Goal: Task Accomplishment & Management: Manage account settings

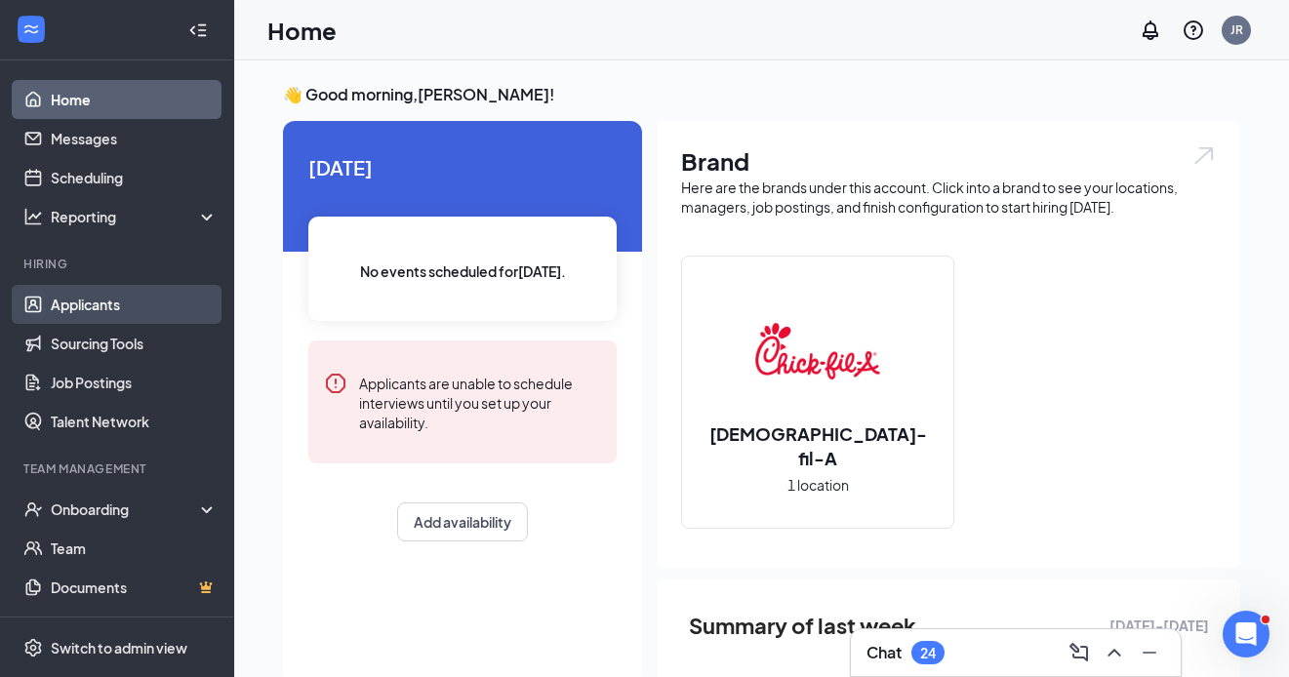
click at [95, 309] on link "Applicants" at bounding box center [134, 304] width 167 height 39
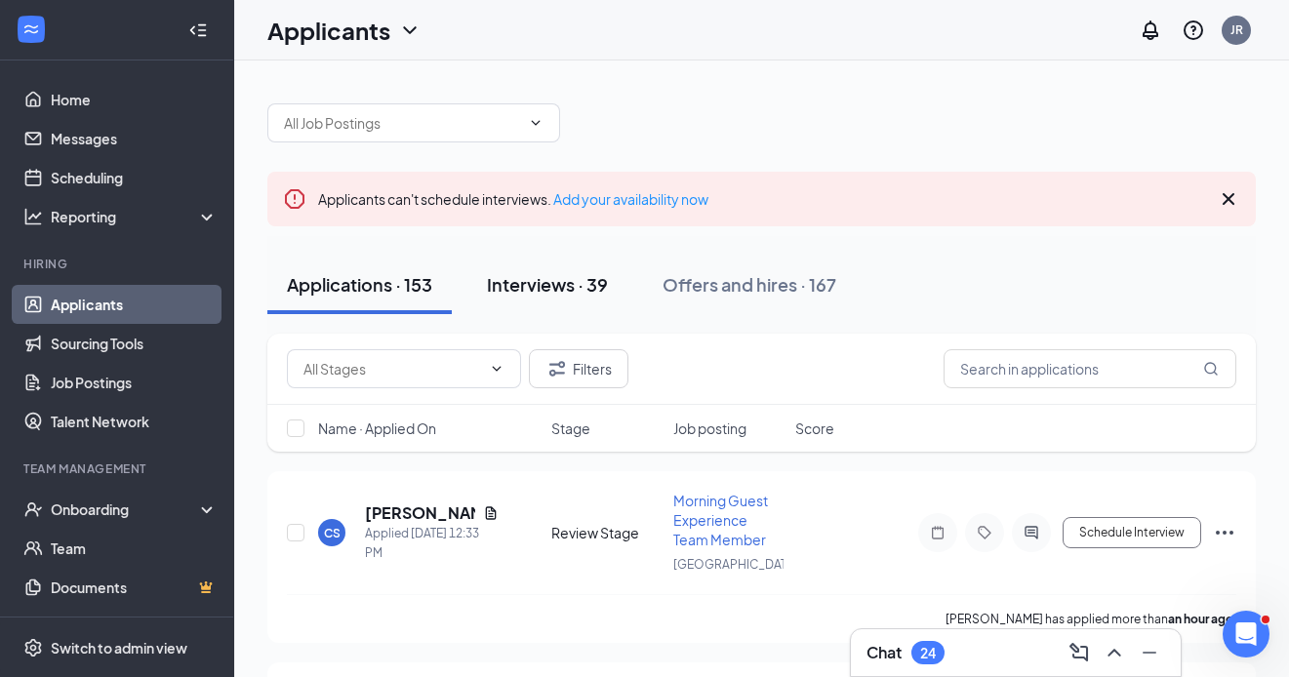
click at [564, 291] on div "Interviews · 39" at bounding box center [547, 284] width 121 height 24
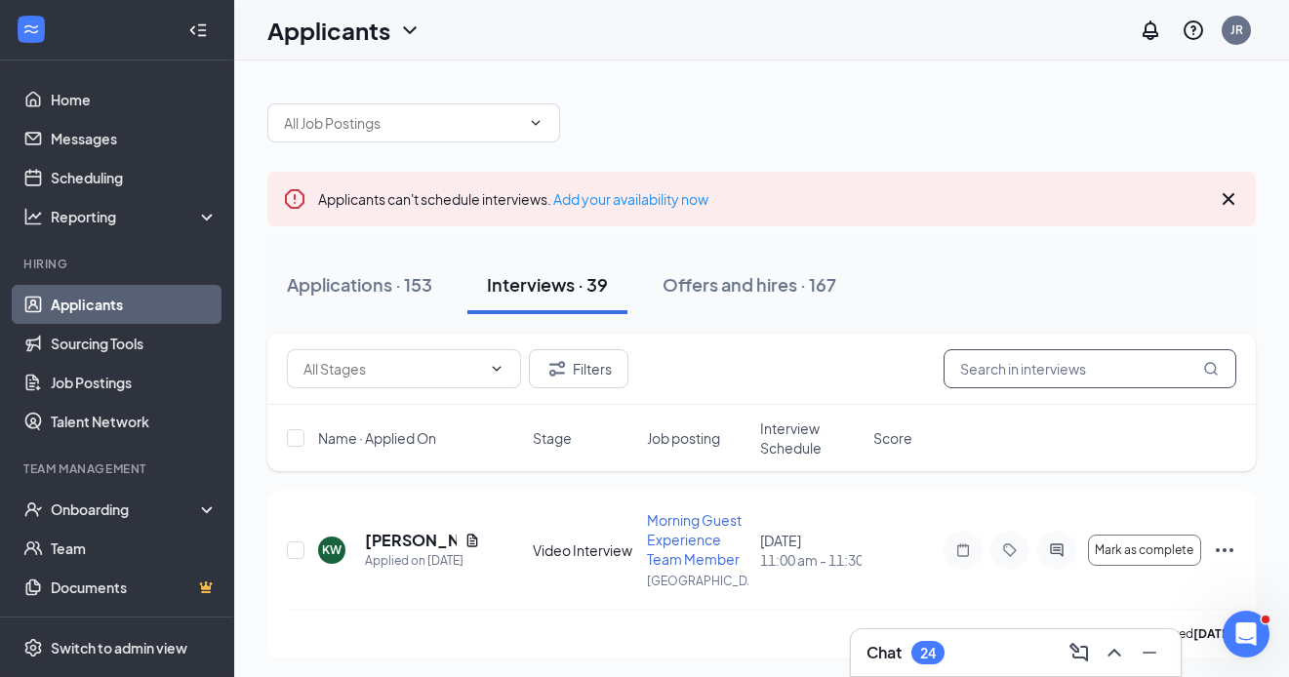
click at [987, 370] on input "text" at bounding box center [1090, 368] width 293 height 39
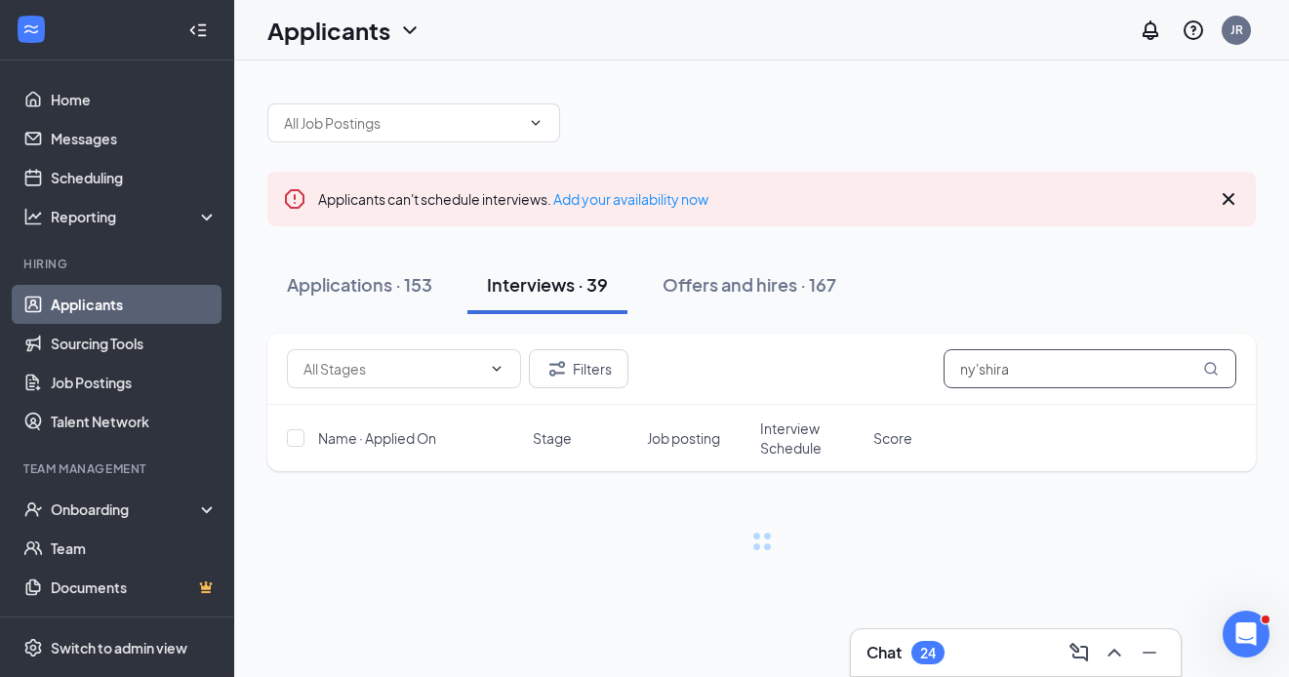
type input "ny'shira"
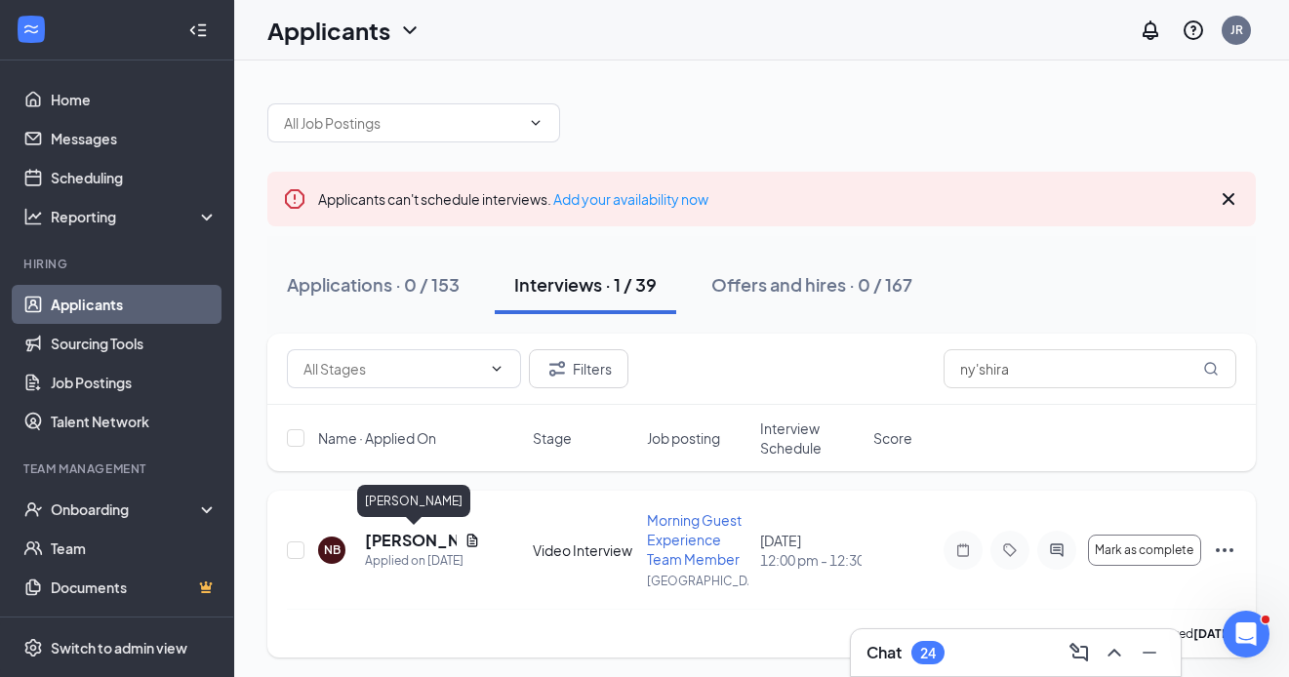
click at [388, 541] on h5 "[PERSON_NAME]" at bounding box center [411, 540] width 92 height 21
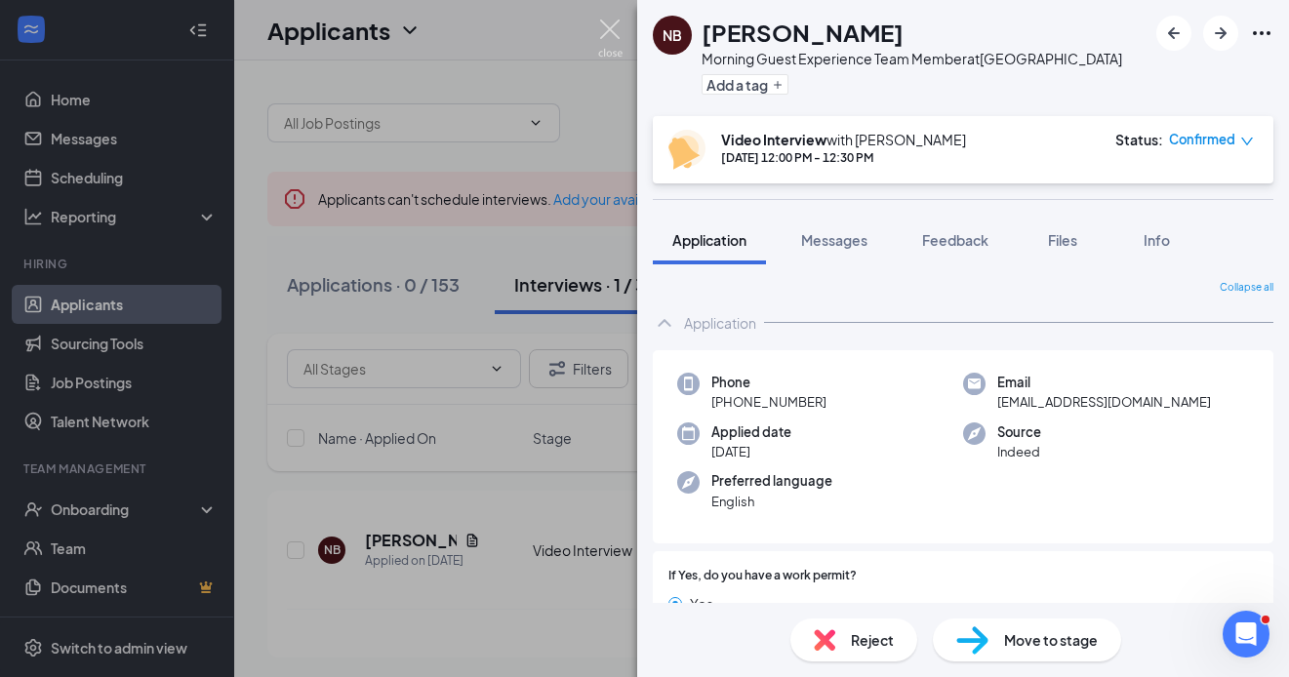
click at [611, 23] on img at bounding box center [610, 39] width 24 height 38
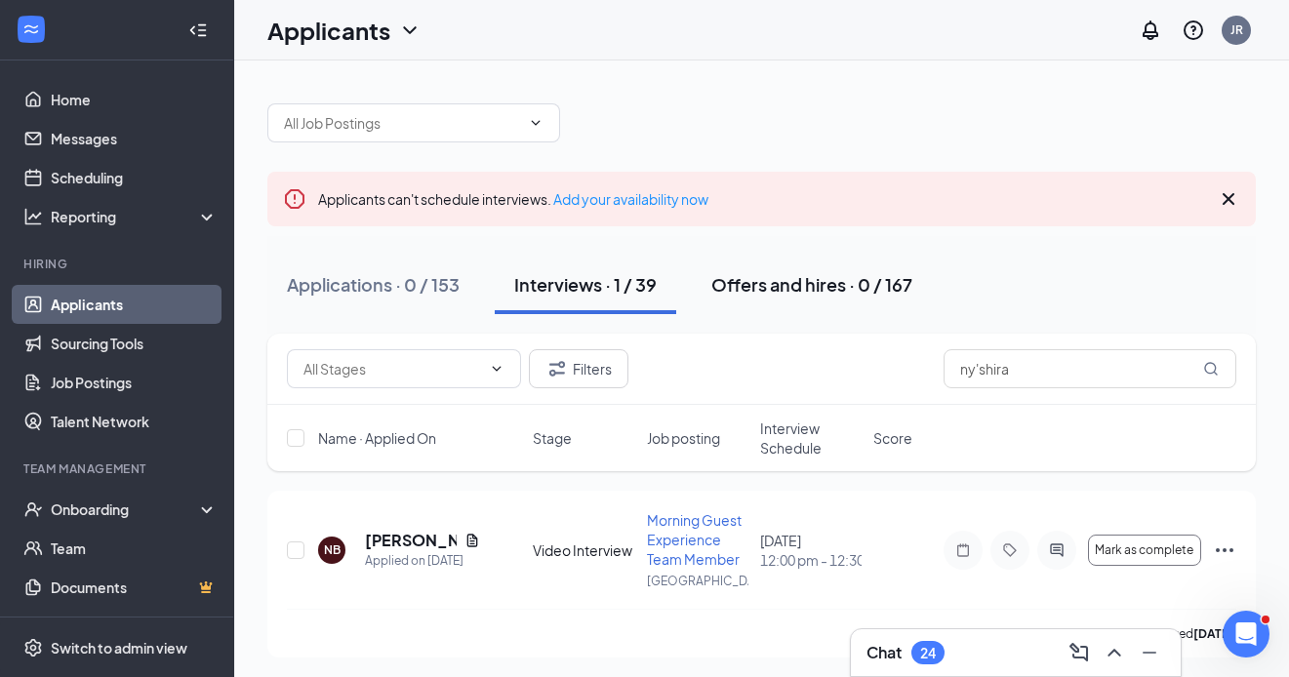
click at [771, 289] on div "Offers and hires · 0 / 167" at bounding box center [812, 284] width 201 height 24
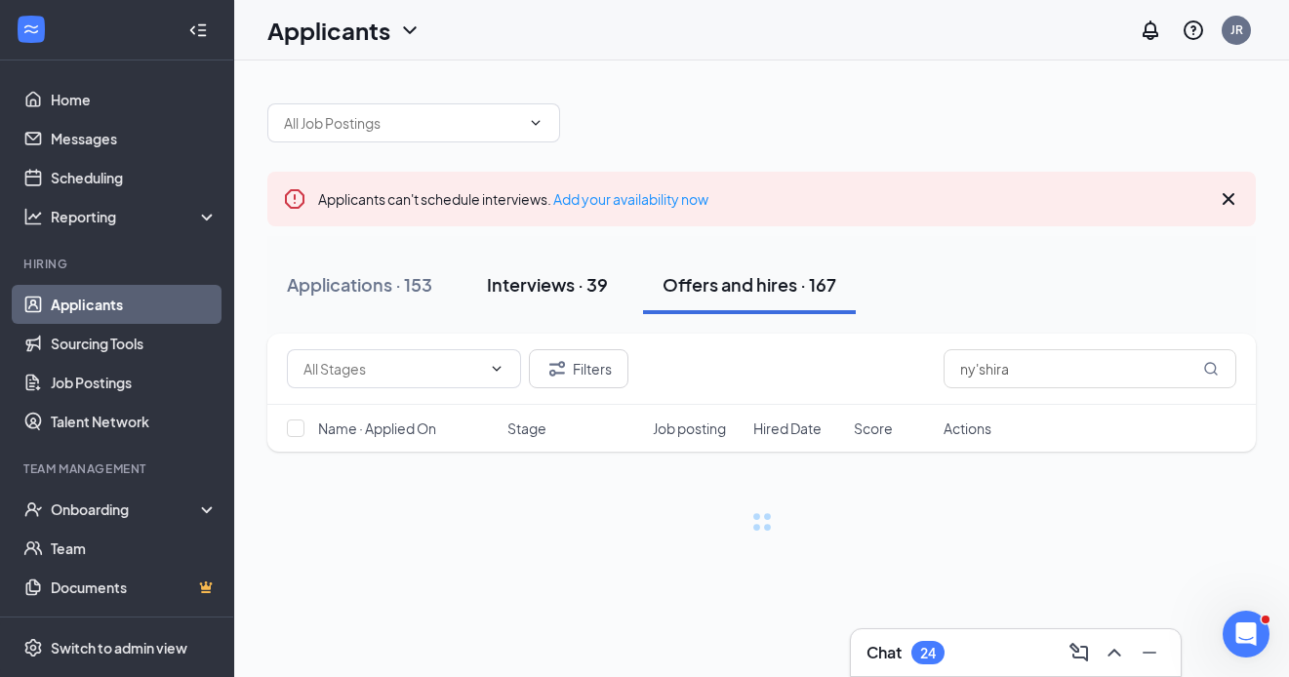
click at [559, 278] on div "Interviews · 39" at bounding box center [547, 284] width 121 height 24
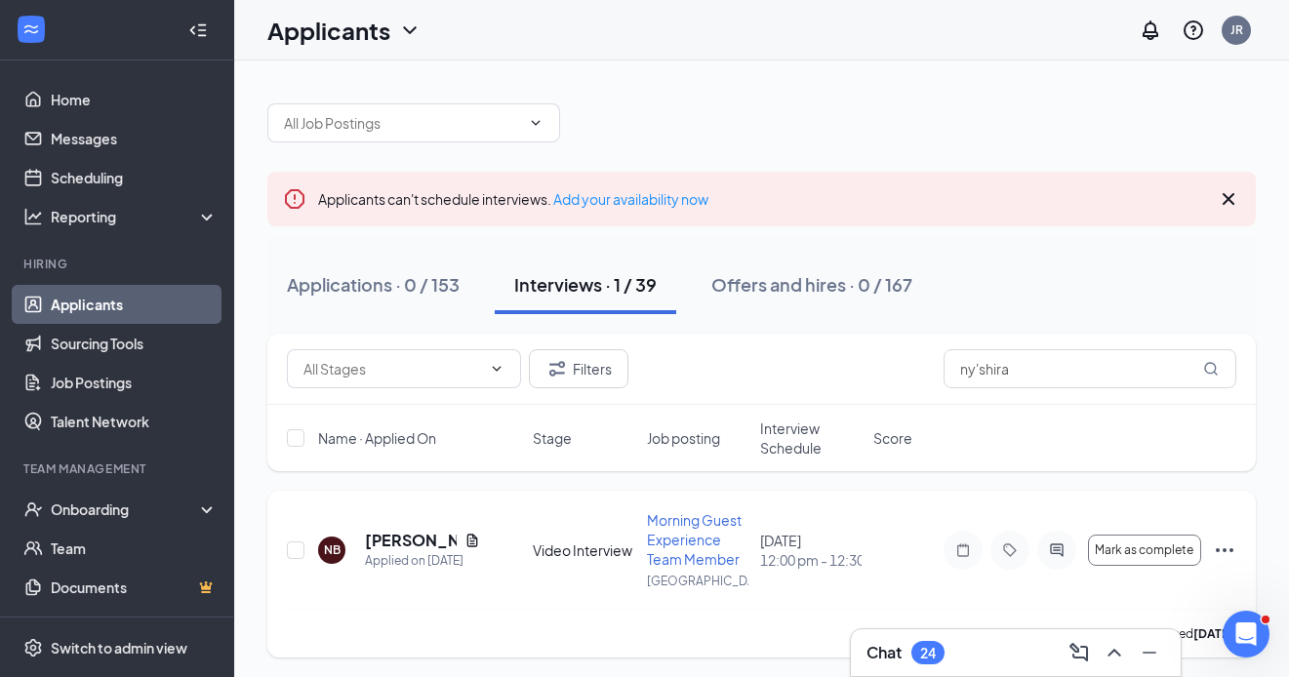
scroll to position [4, 0]
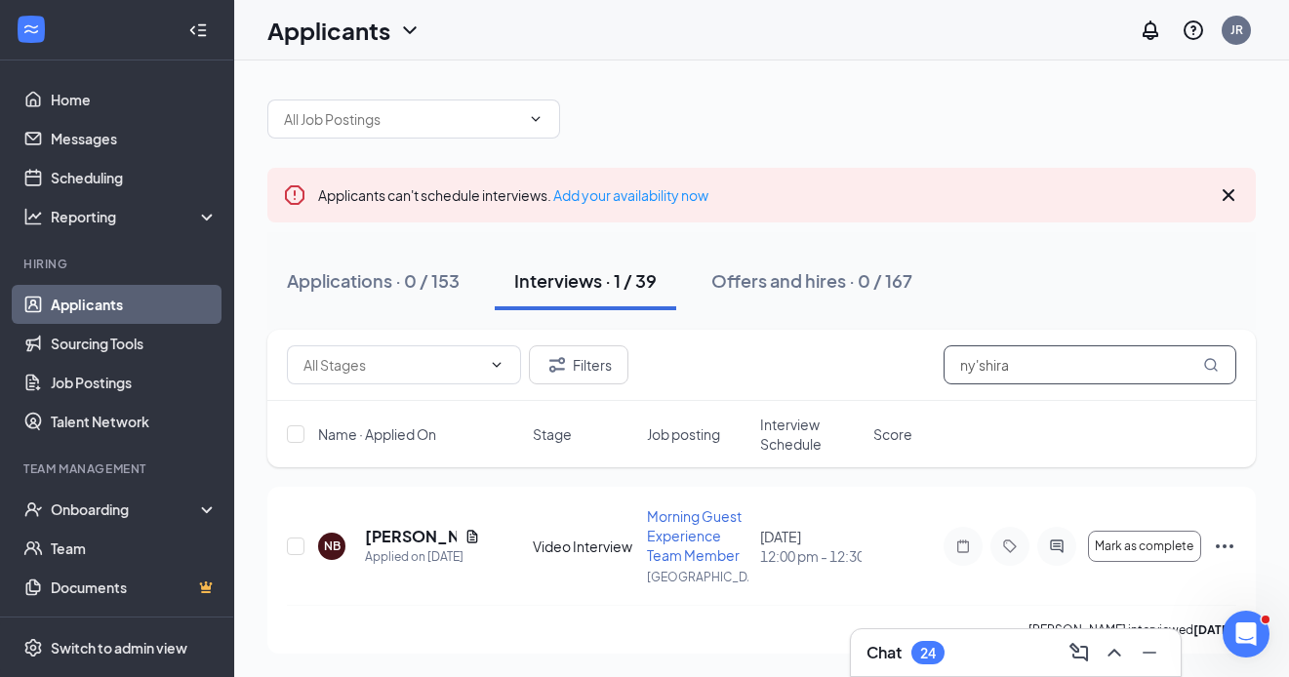
drag, startPoint x: 1046, startPoint y: 365, endPoint x: 918, endPoint y: 362, distance: 128.9
click at [918, 362] on div "Filters ny'shira" at bounding box center [762, 365] width 950 height 39
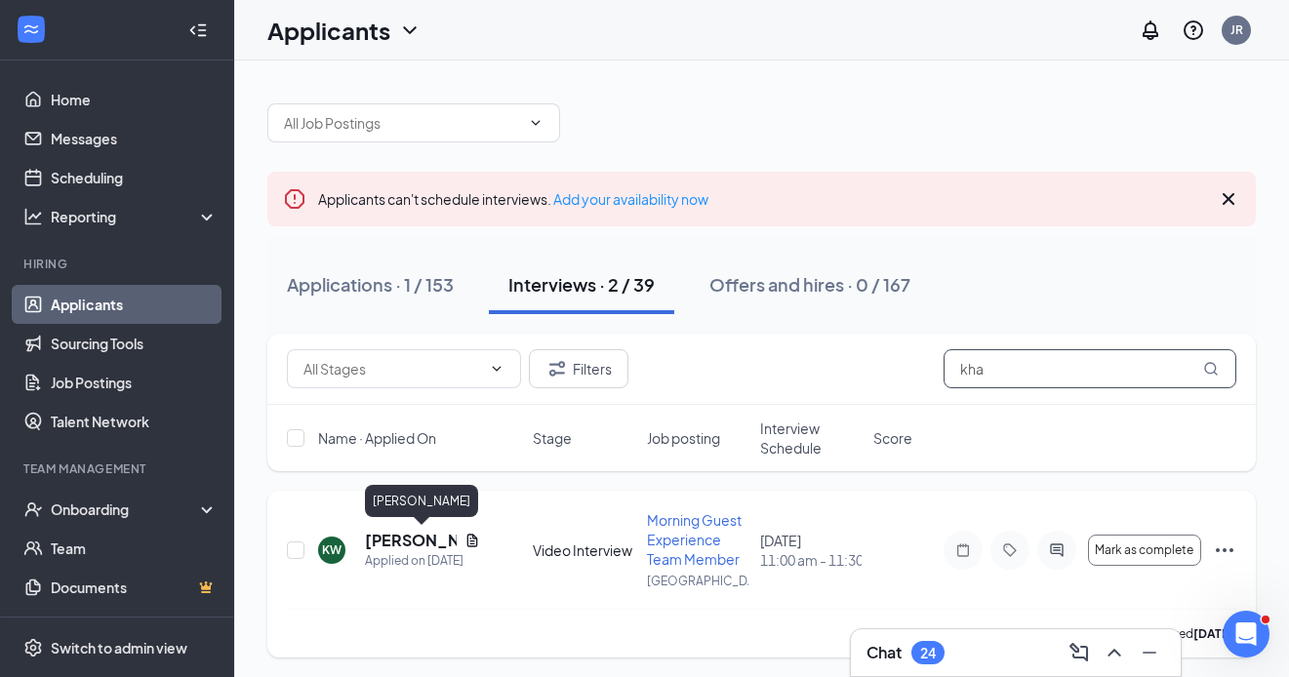
type input "kha"
click at [377, 545] on h5 "[PERSON_NAME]" at bounding box center [411, 540] width 92 height 21
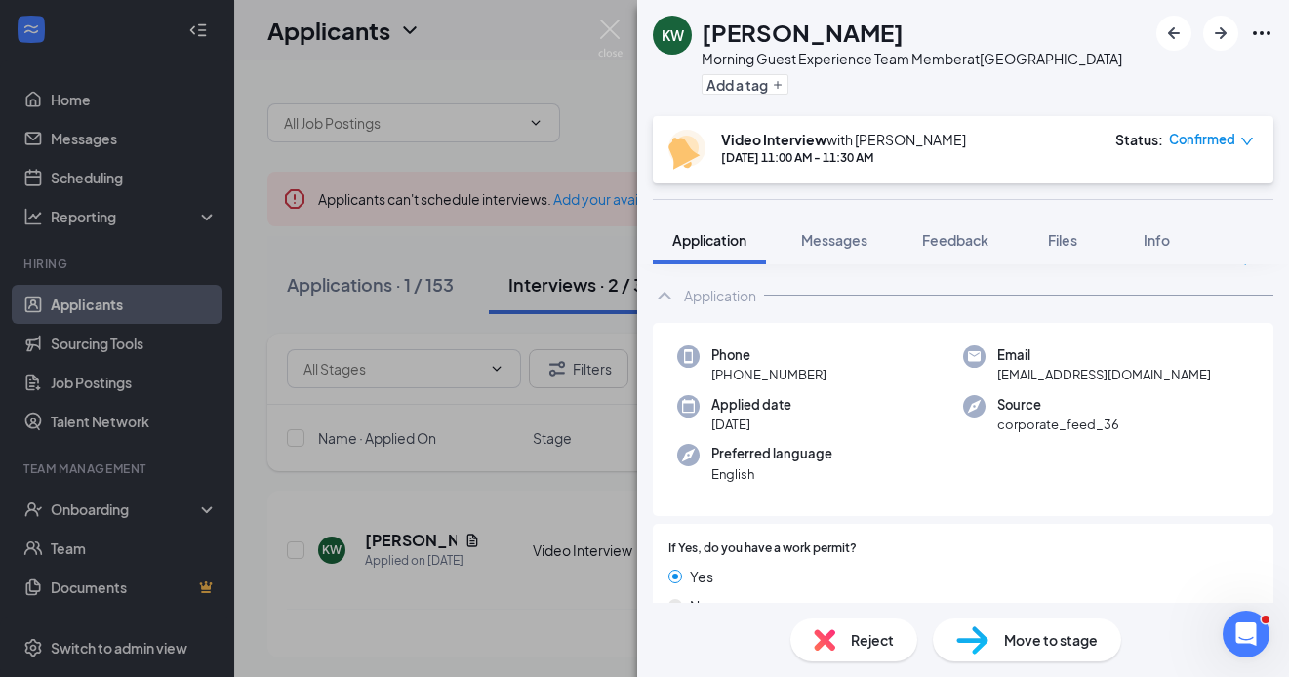
scroll to position [85, 0]
click at [1025, 647] on span "Move to stage" at bounding box center [1051, 640] width 94 height 21
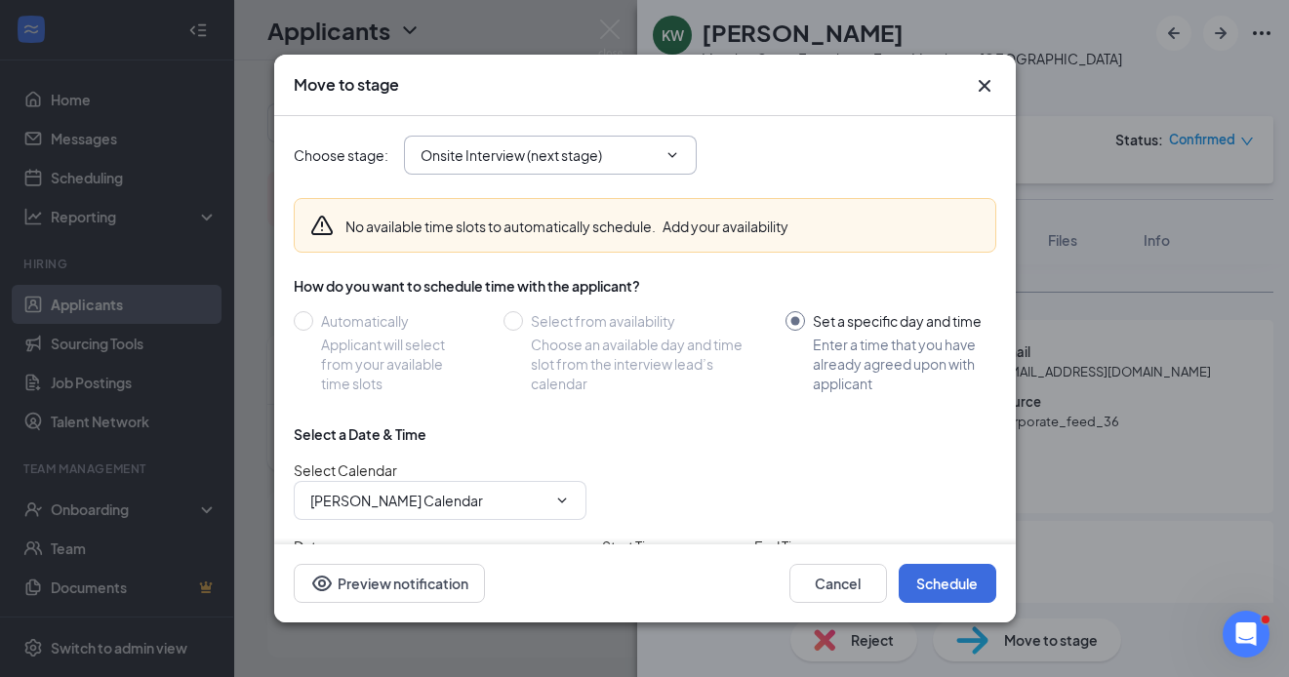
click at [637, 152] on input "Onsite Interview (next stage)" at bounding box center [539, 154] width 236 height 21
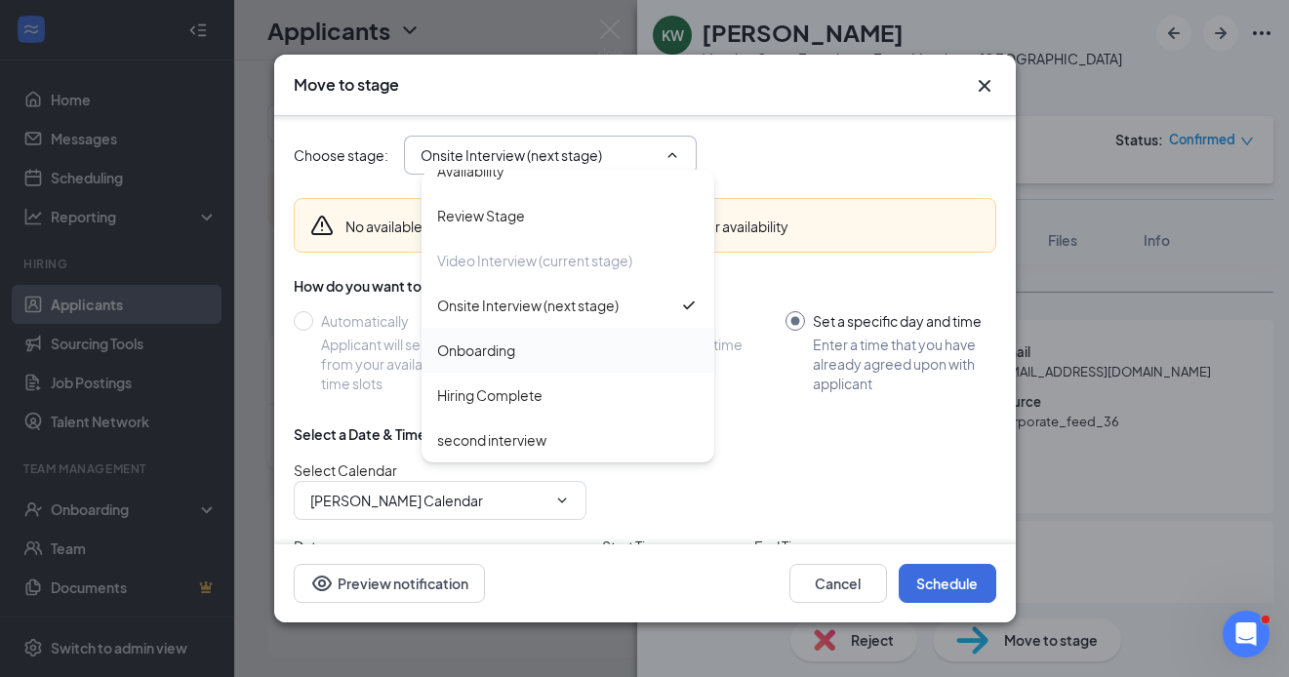
scroll to position [35, 0]
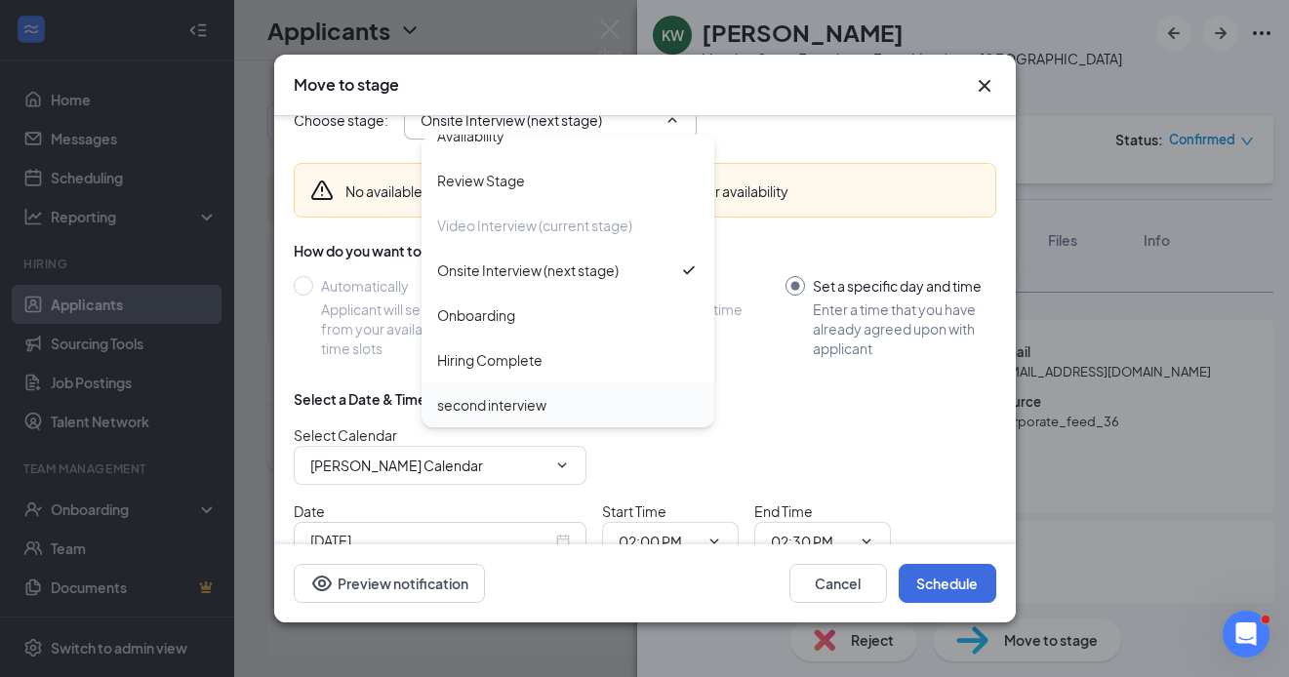
click at [523, 410] on div "second interview" at bounding box center [491, 404] width 109 height 21
type input "second interview"
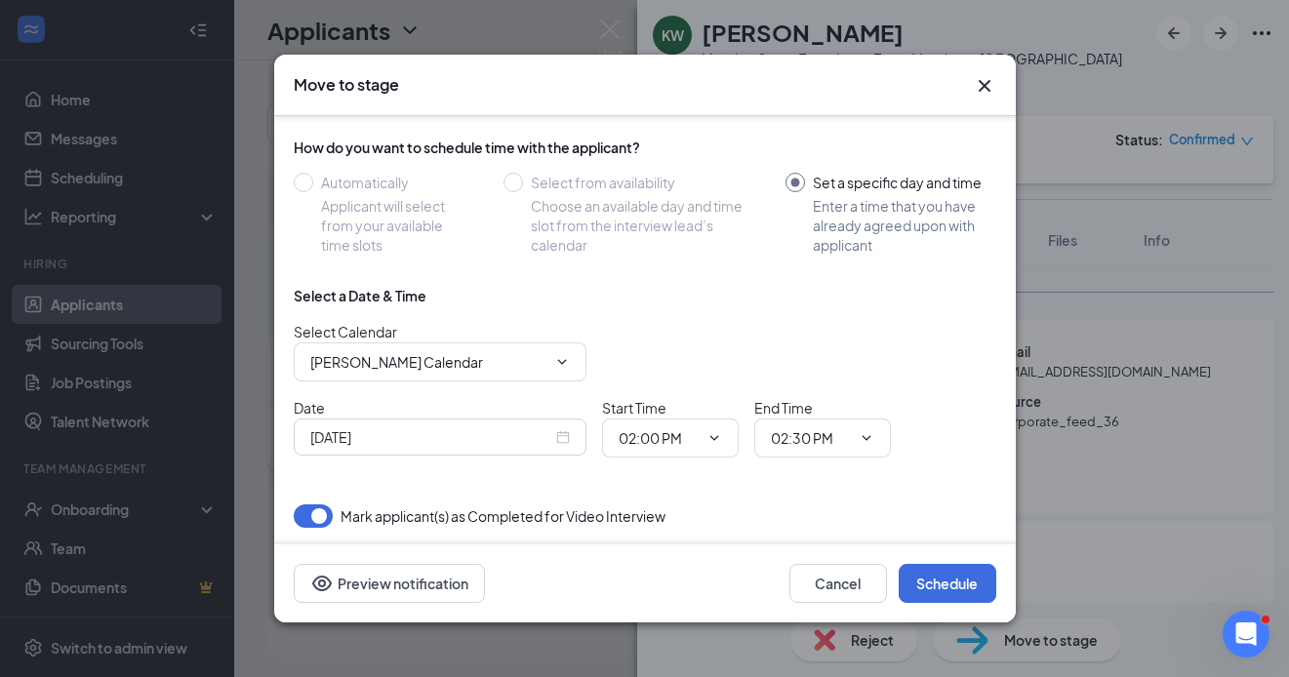
scroll to position [141, 0]
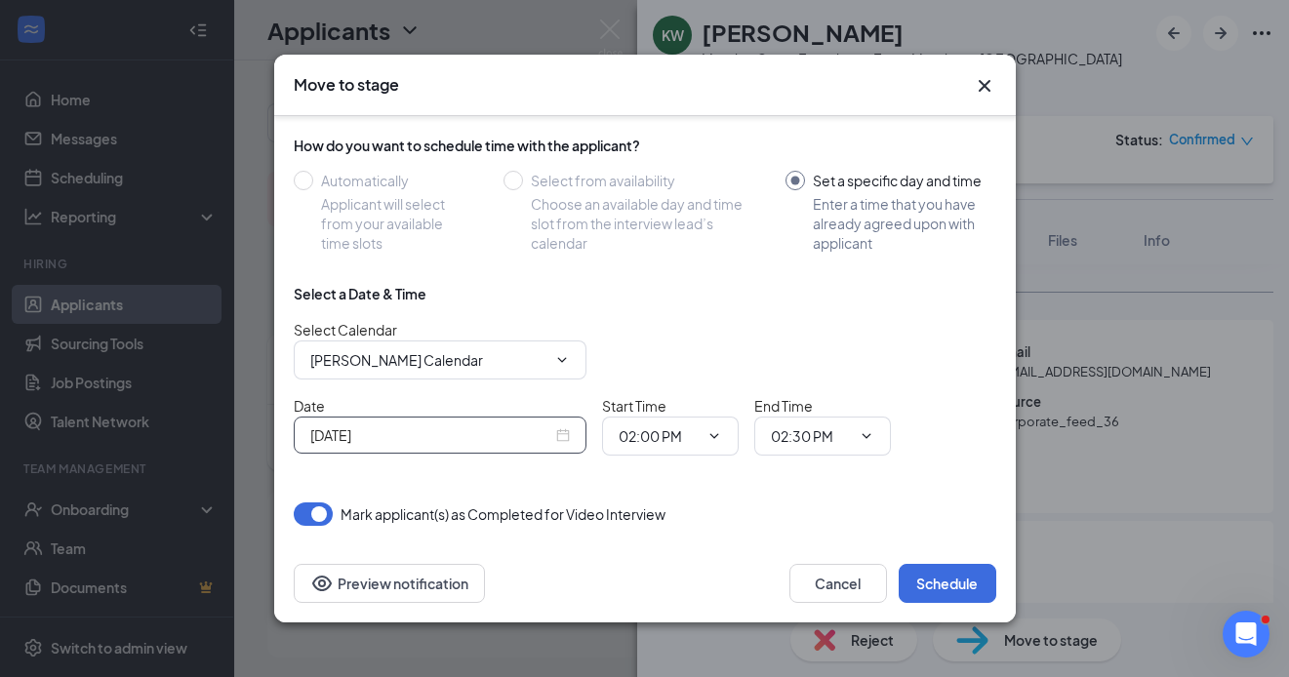
click at [554, 433] on div "[DATE]" at bounding box center [440, 435] width 260 height 21
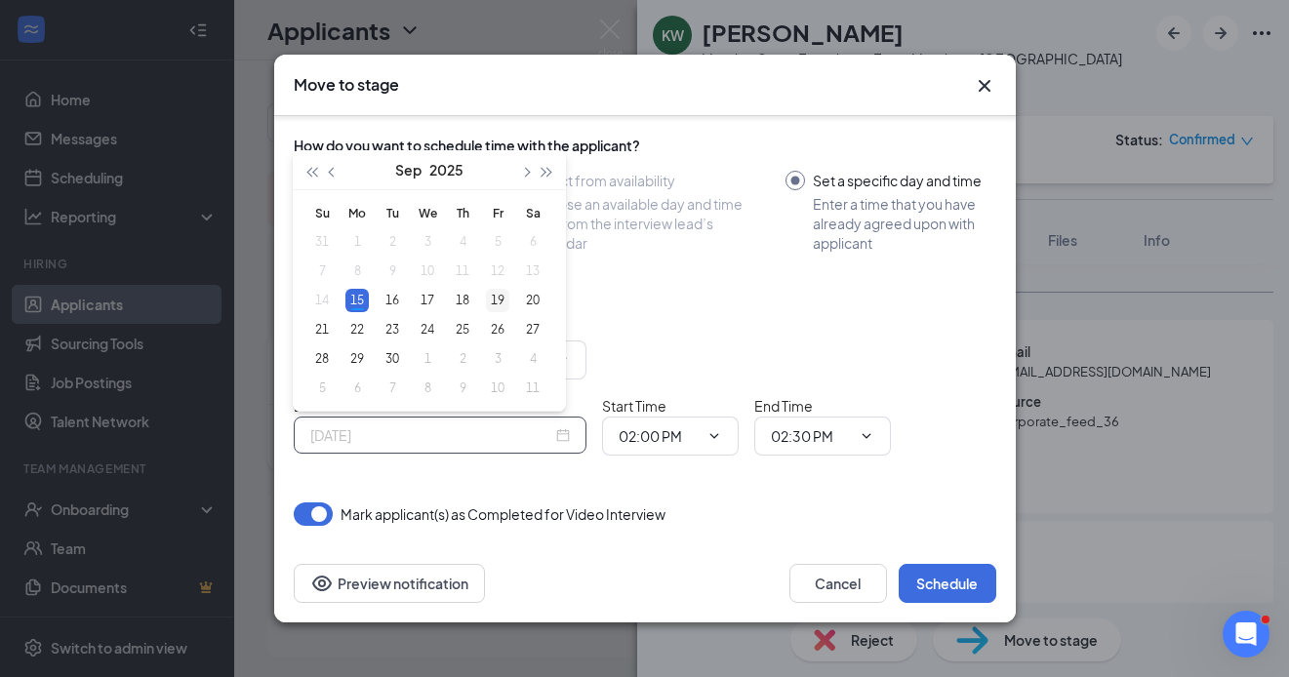
click at [494, 301] on div "19" at bounding box center [497, 300] width 23 height 23
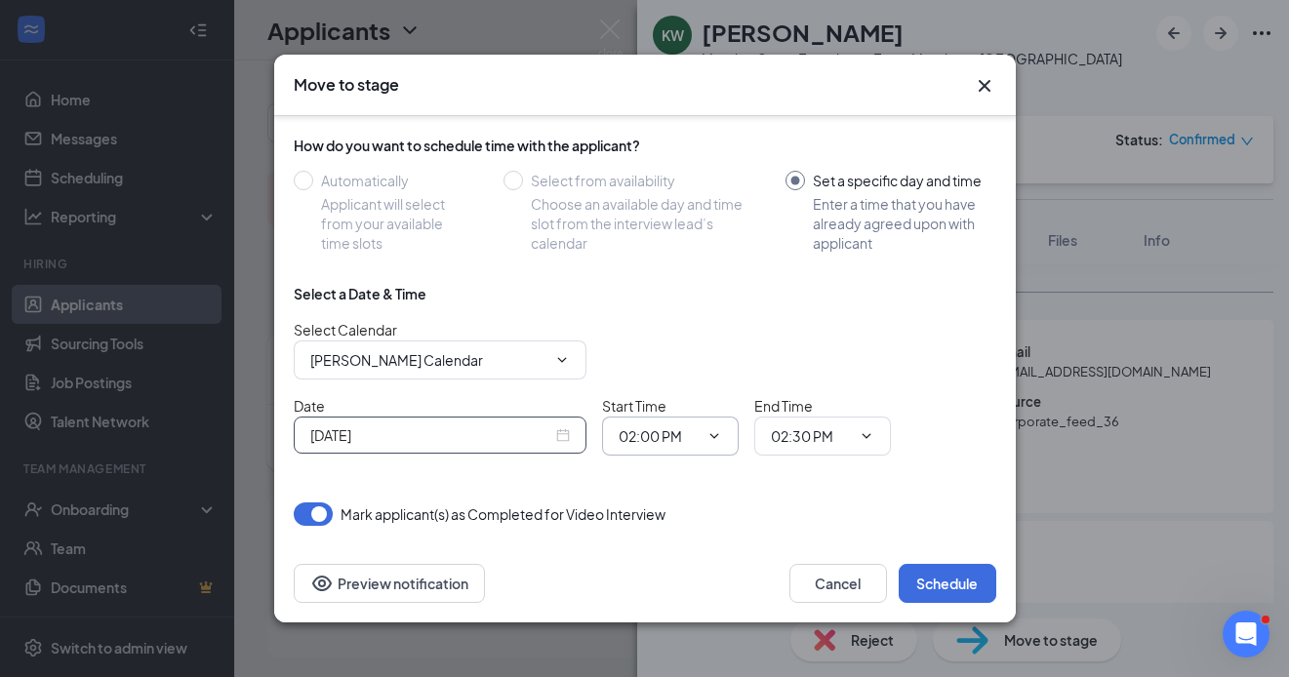
click at [715, 432] on icon "ChevronDown" at bounding box center [715, 437] width 16 height 16
click at [715, 434] on icon "ChevronDown" at bounding box center [715, 437] width 16 height 16
click at [716, 436] on icon "ChevronDown" at bounding box center [715, 437] width 16 height 16
click at [401, 434] on input "[DATE]" at bounding box center [431, 435] width 242 height 21
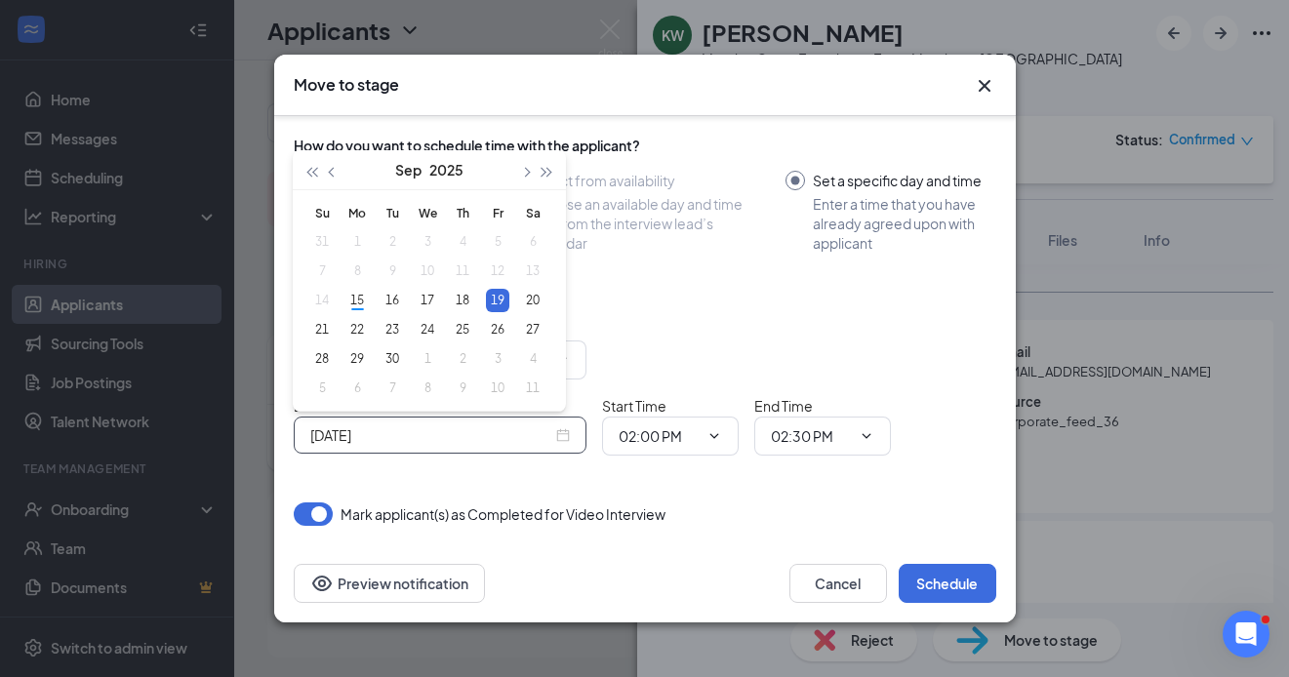
type input "[DATE]"
click at [496, 301] on div "19" at bounding box center [497, 300] width 23 height 23
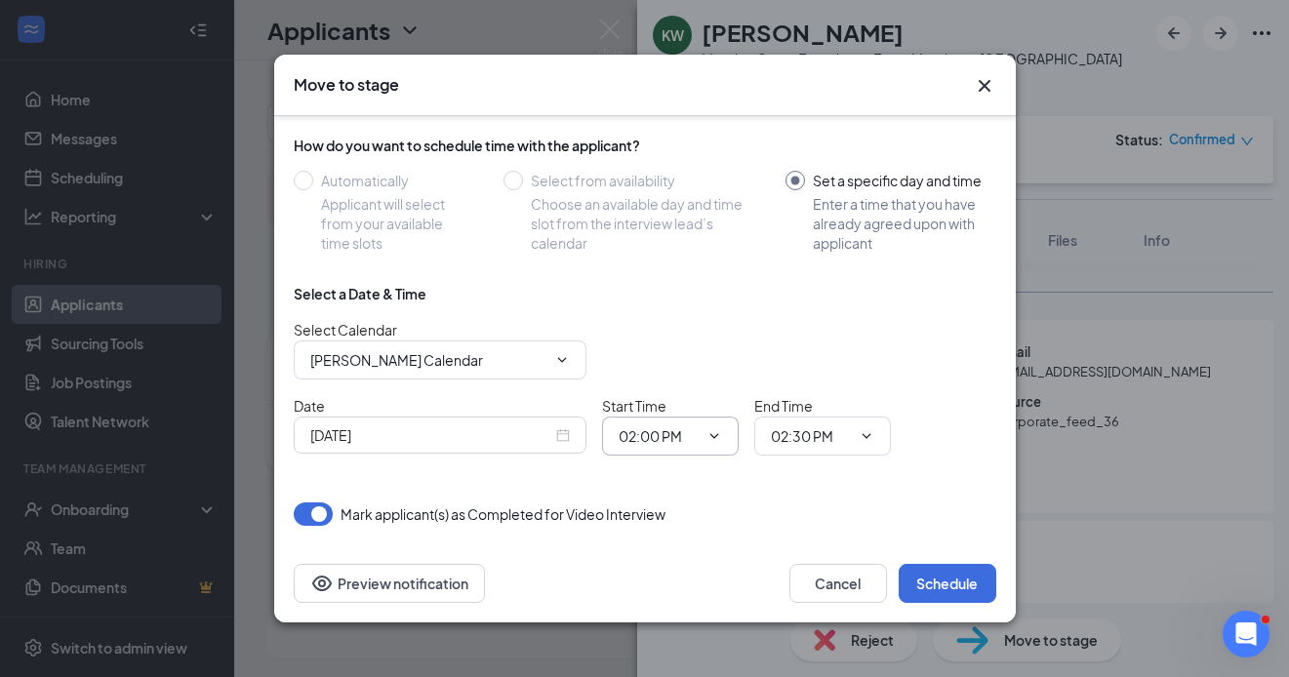
click at [647, 435] on input "02:00 PM" at bounding box center [659, 436] width 80 height 21
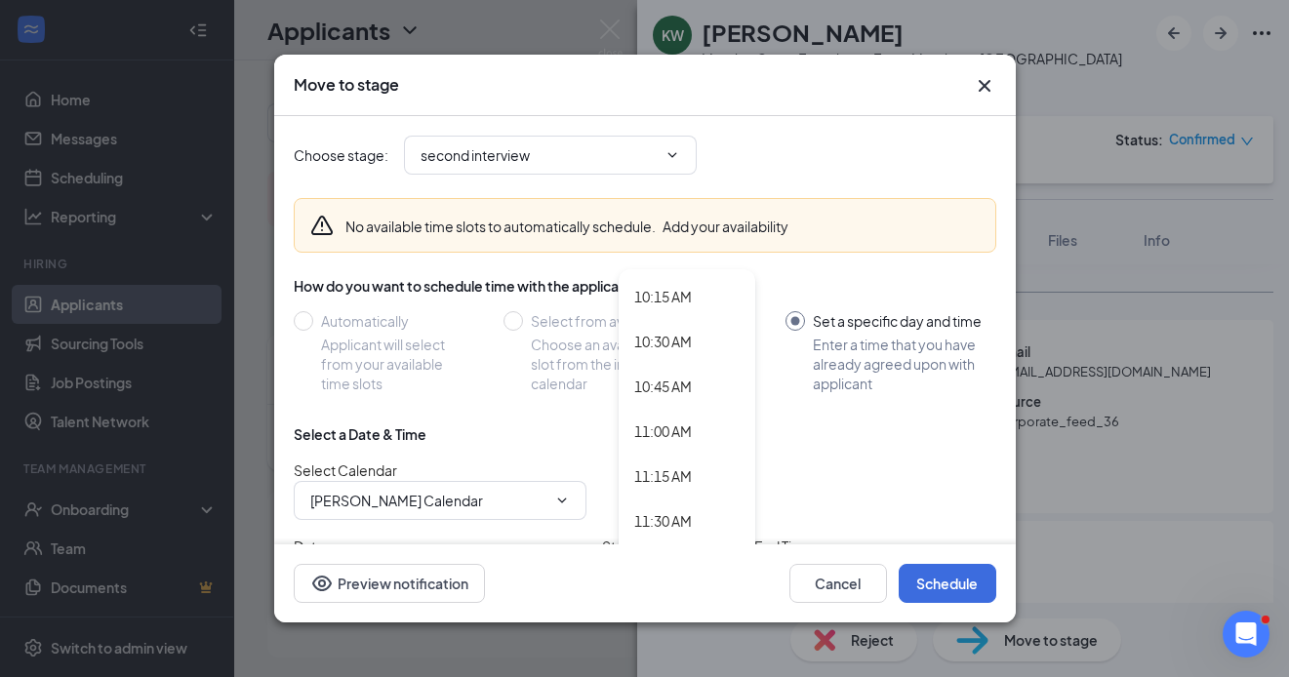
scroll to position [1837, 0]
click at [665, 428] on div "11:00 AM" at bounding box center [663, 430] width 58 height 21
type input "11:00 AM"
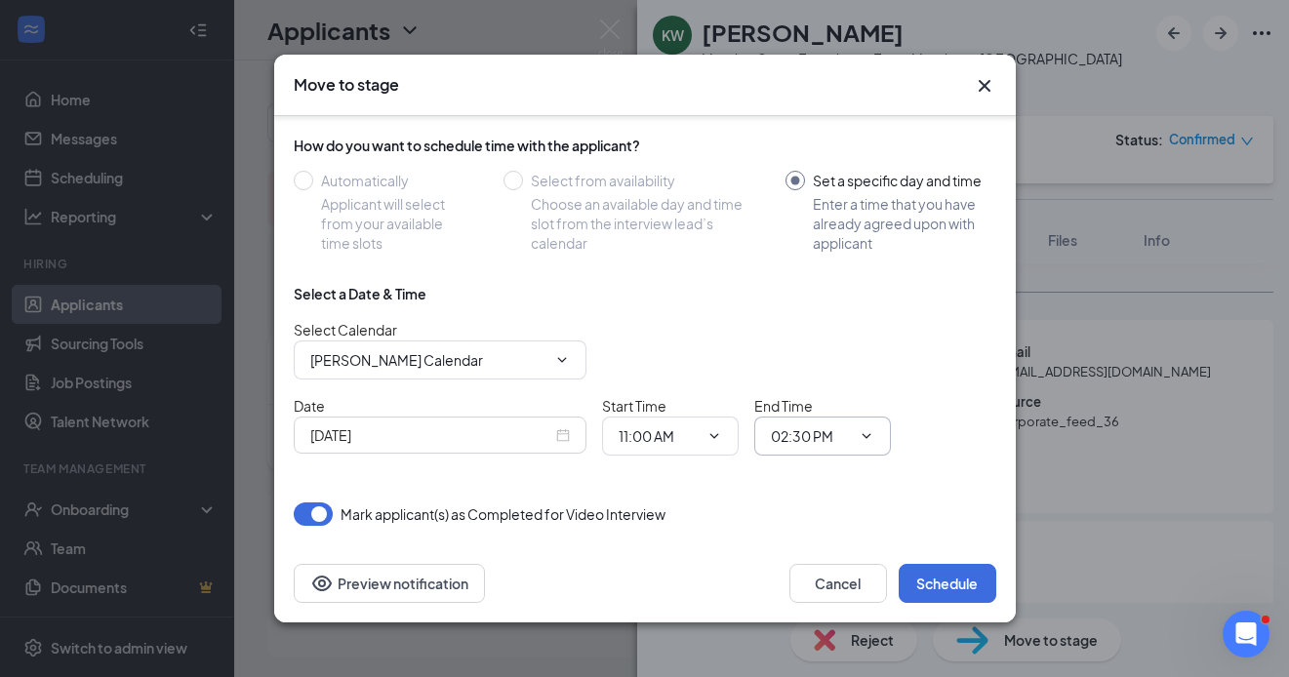
click at [826, 439] on input "02:30 PM" at bounding box center [811, 436] width 80 height 21
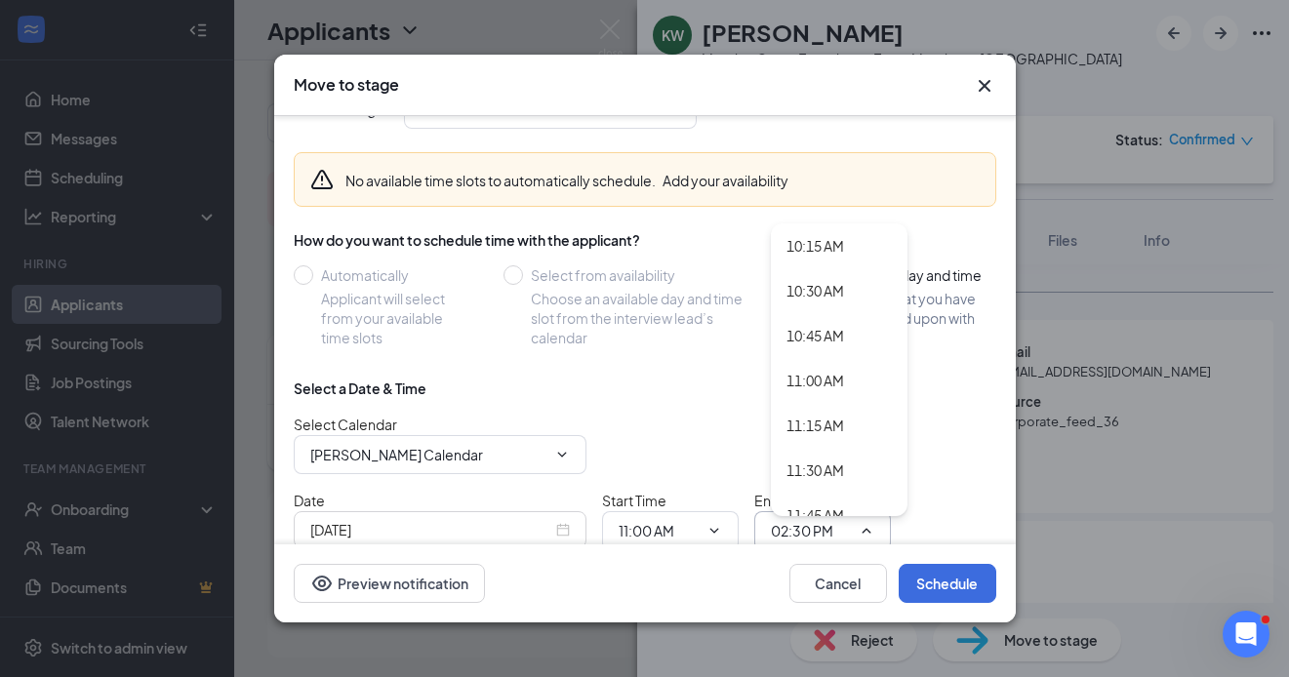
scroll to position [1848, 0]
click at [821, 457] on div "11:30 AM" at bounding box center [816, 463] width 58 height 21
type input "11:30 AM"
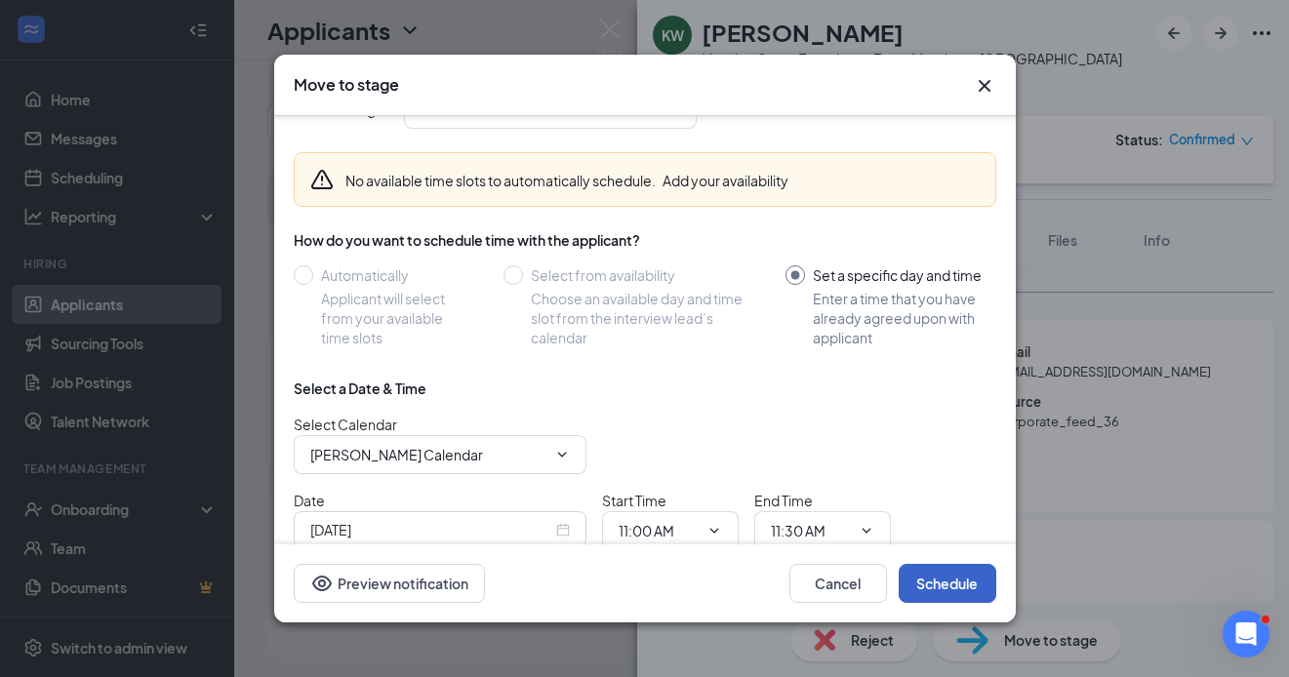
click at [953, 581] on button "Schedule" at bounding box center [948, 583] width 98 height 39
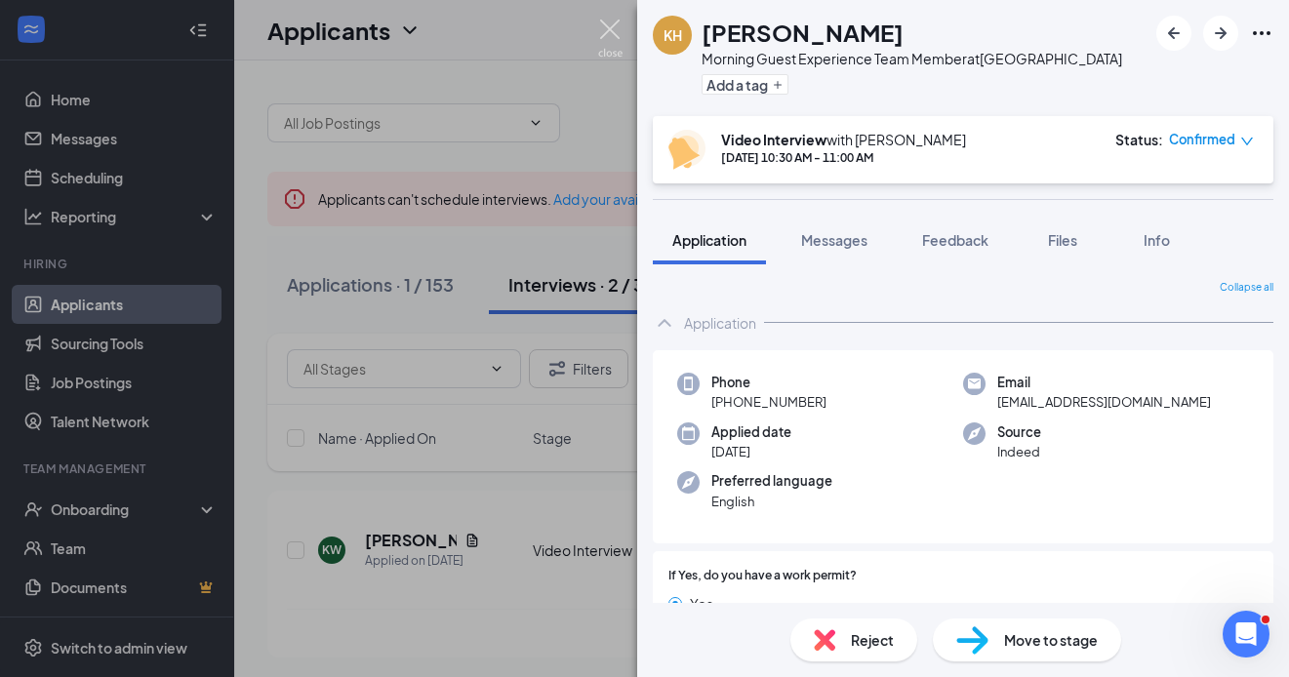
click at [605, 30] on img at bounding box center [610, 39] width 24 height 38
